Goal: Navigation & Orientation: Go to known website

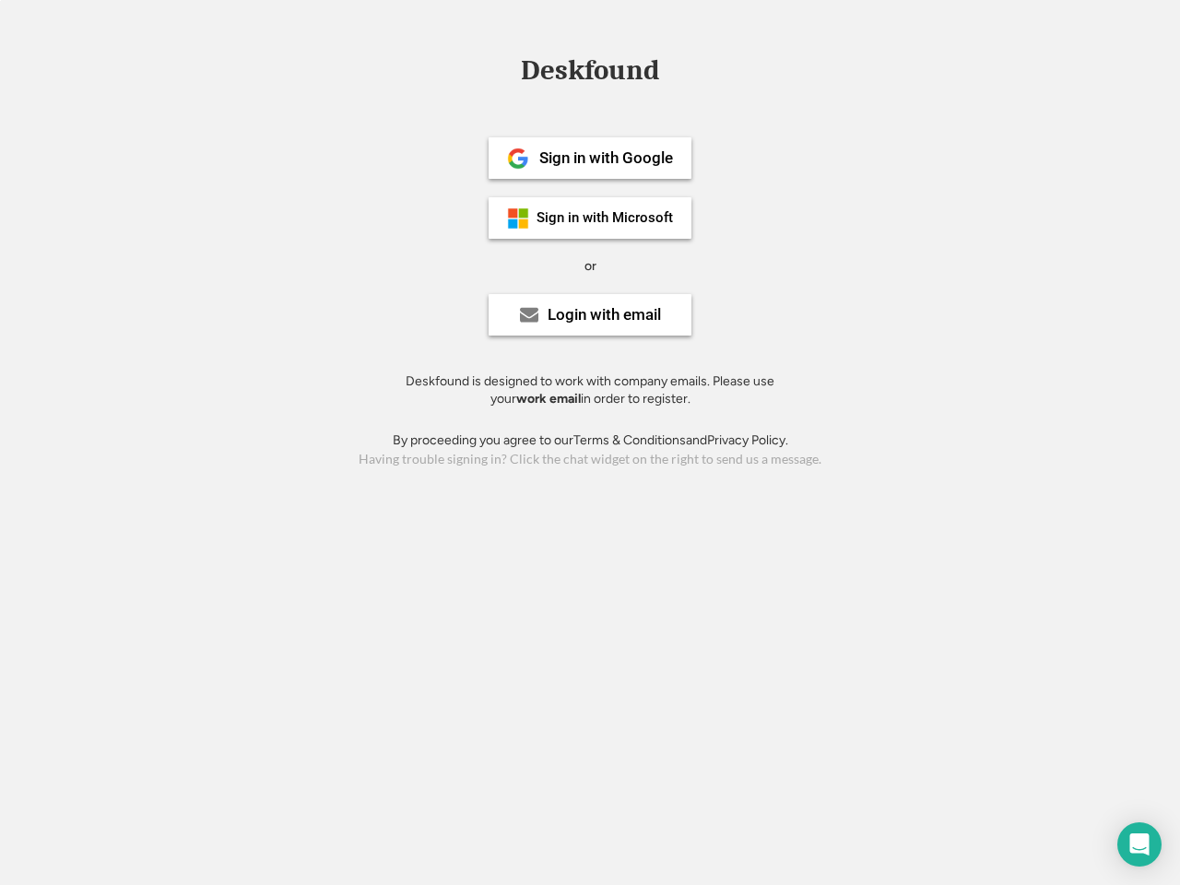
click at [590, 264] on div "or" at bounding box center [590, 266] width 12 height 18
click at [590, 74] on div "Deskfound" at bounding box center [590, 70] width 157 height 29
click at [504, 69] on div "Deskfound" at bounding box center [590, 73] width 1180 height 35
click at [590, 74] on div "Deskfound" at bounding box center [590, 70] width 157 height 29
click at [590, 265] on div "or" at bounding box center [590, 266] width 12 height 18
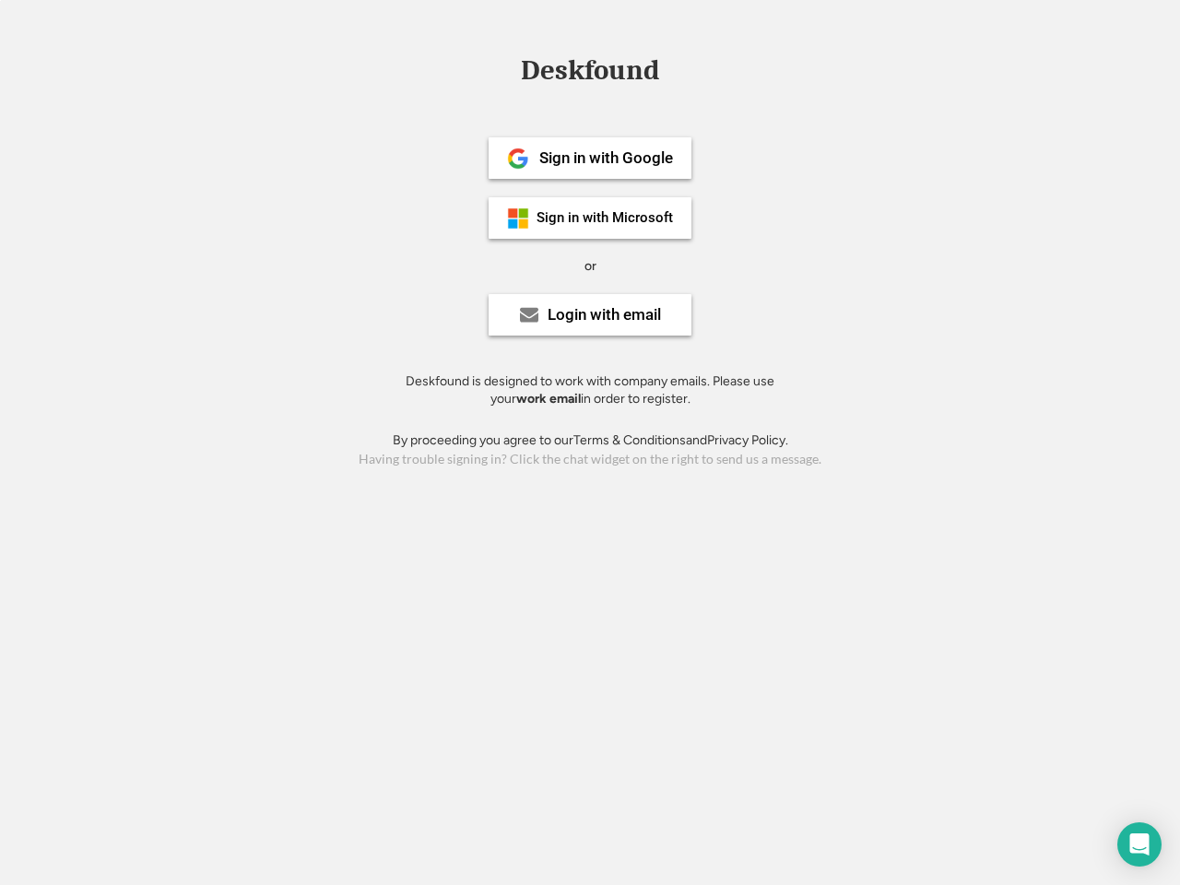
click at [590, 158] on div "Sign in with Google" at bounding box center [606, 158] width 134 height 16
click at [606, 158] on div "Sign in with Google" at bounding box center [606, 158] width 134 height 16
click at [518, 159] on img at bounding box center [518, 158] width 22 height 22
click at [590, 218] on div "Sign in with Microsoft" at bounding box center [604, 218] width 136 height 14
click at [606, 218] on div "Sign in with Microsoft" at bounding box center [604, 218] width 136 height 14
